Goal: Navigation & Orientation: Find specific page/section

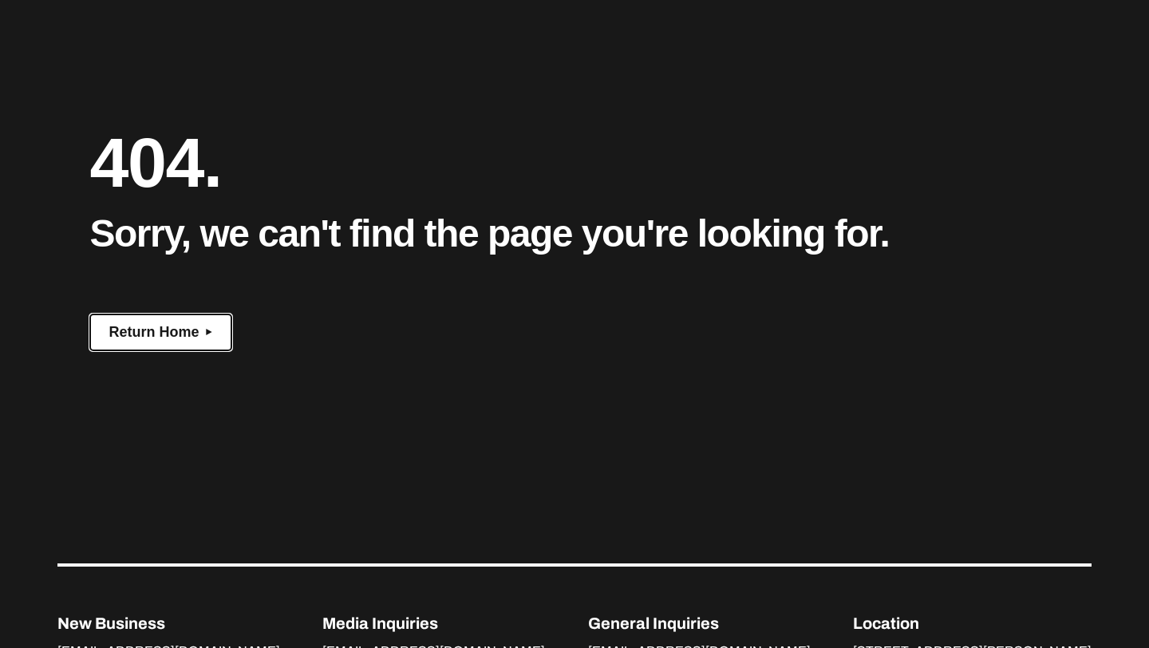
click at [154, 346] on button "Return Home" at bounding box center [160, 332] width 141 height 36
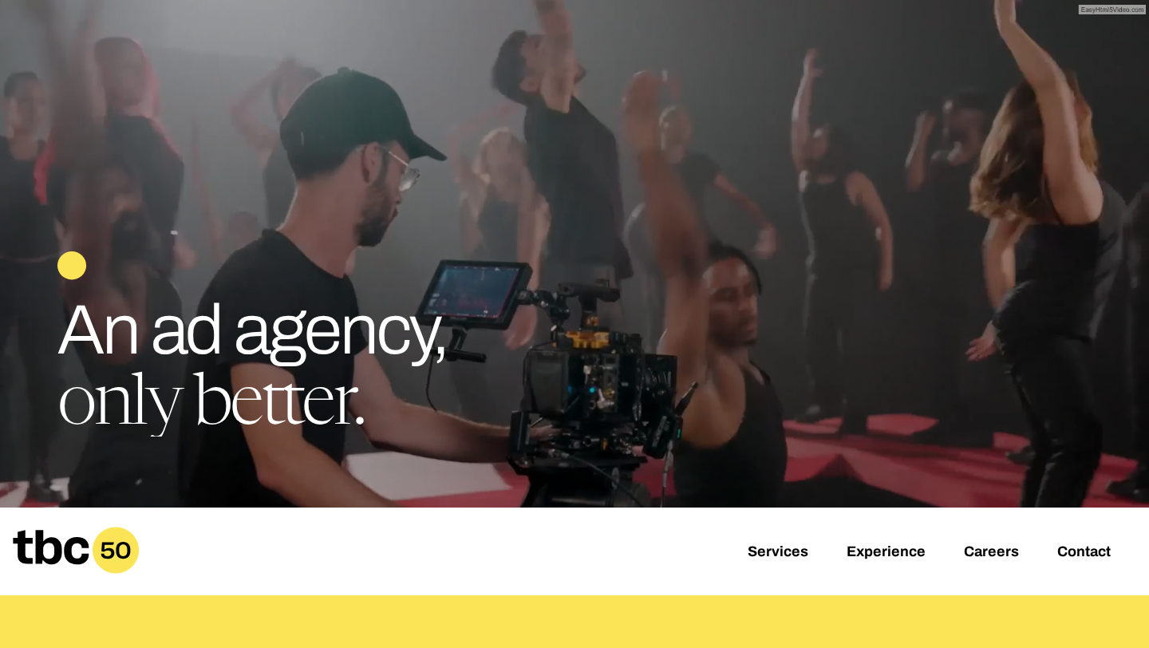
scroll to position [37, 0]
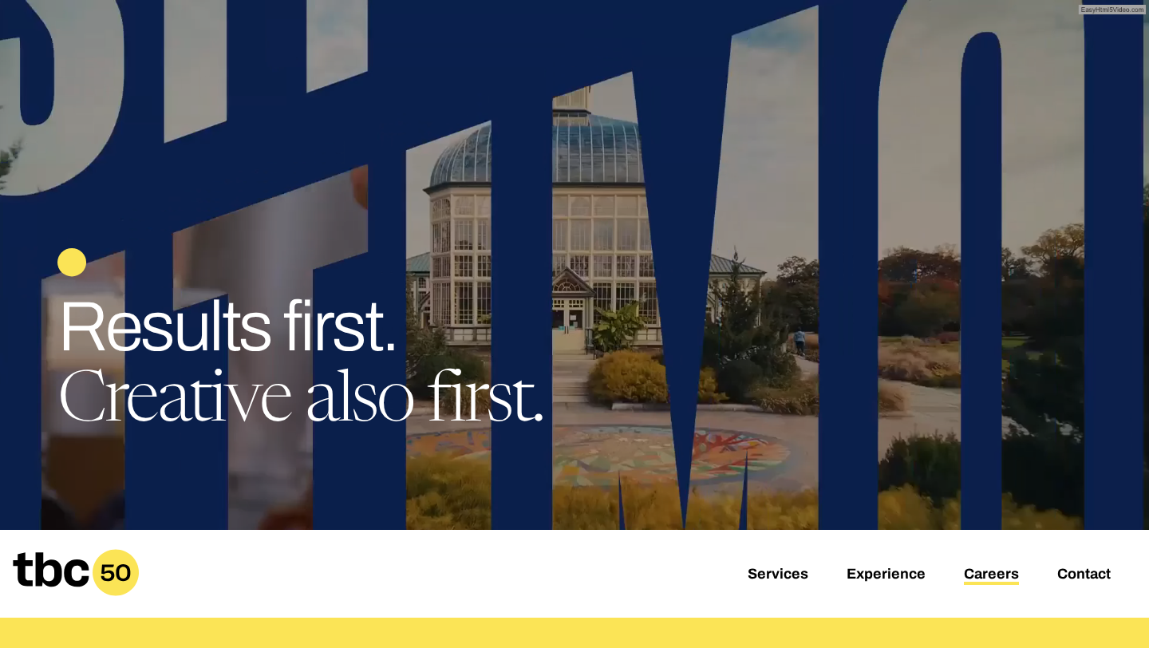
click at [994, 573] on link "Careers" at bounding box center [991, 575] width 55 height 19
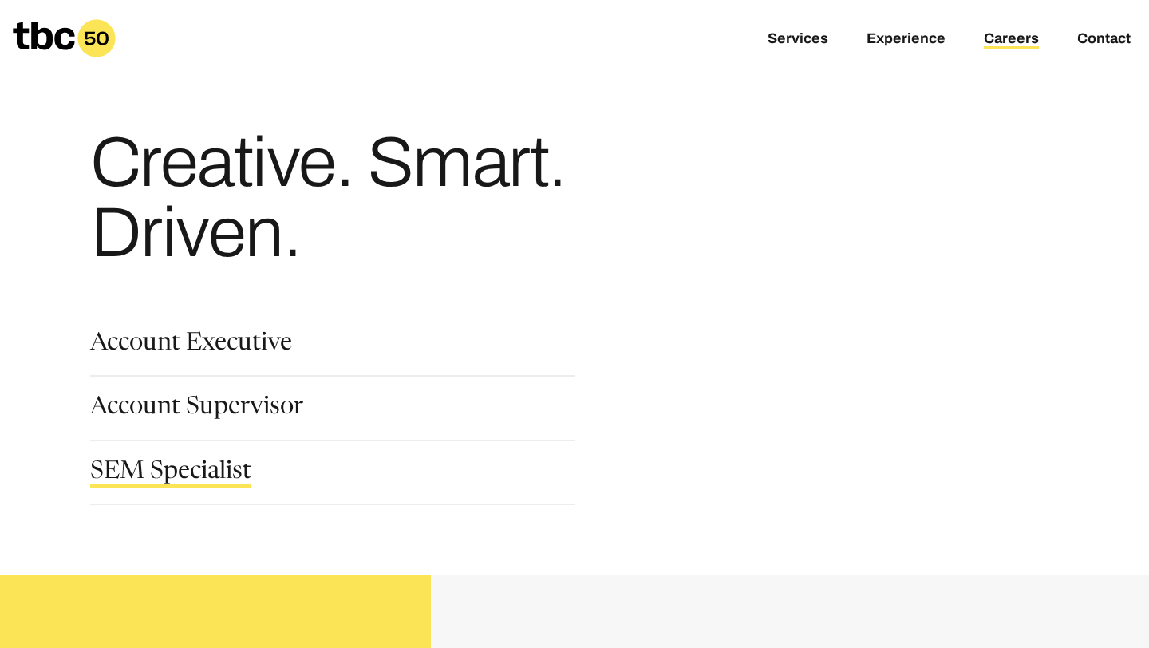
click at [230, 484] on link "SEM Specialist" at bounding box center [170, 473] width 161 height 27
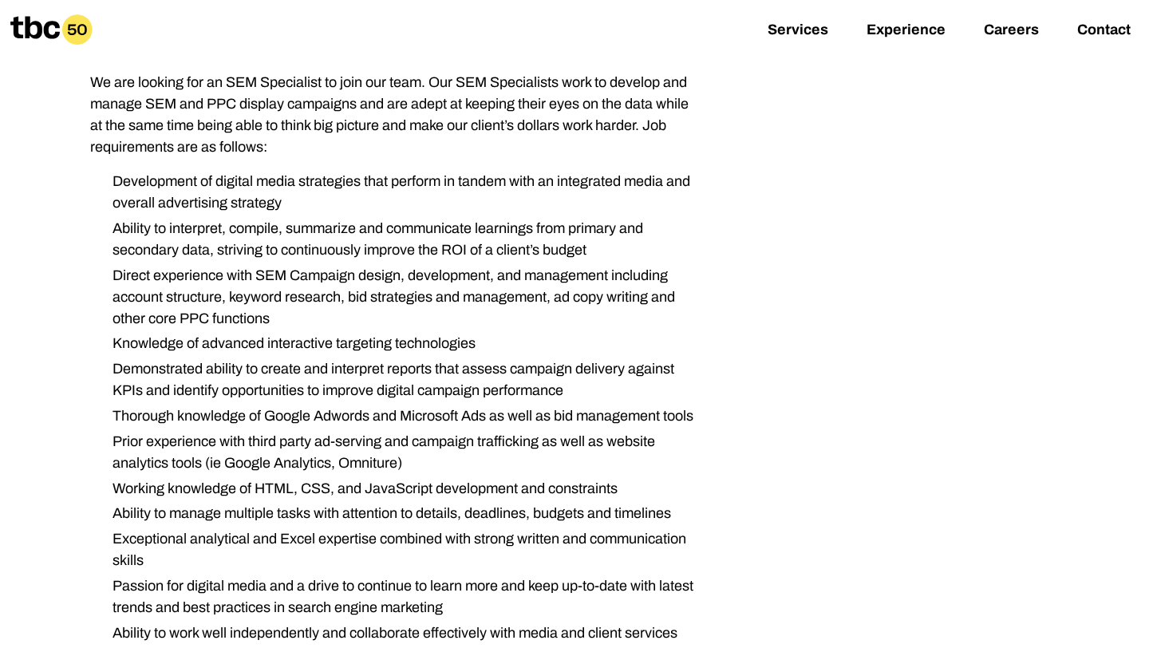
scroll to position [1024, 0]
